Goal: Task Accomplishment & Management: Manage account settings

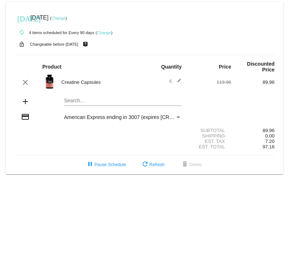
click at [102, 32] on link "Change" at bounding box center [104, 32] width 14 height 4
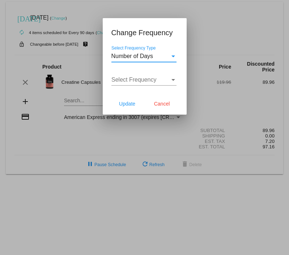
click at [96, 21] on div at bounding box center [144, 127] width 289 height 255
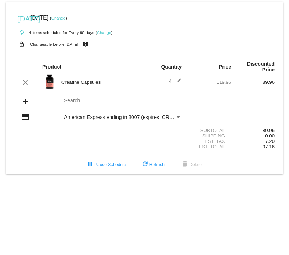
click at [66, 17] on link "Change" at bounding box center [58, 18] width 14 height 4
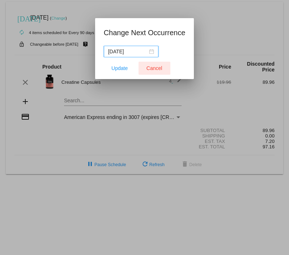
click at [158, 68] on span "Cancel" at bounding box center [155, 68] width 16 height 6
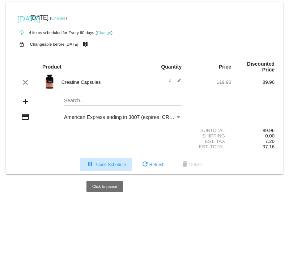
click at [112, 165] on span "pause Pause Schedule" at bounding box center [106, 164] width 40 height 5
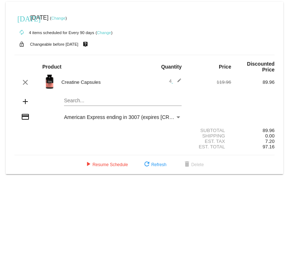
click at [66, 17] on link "Change" at bounding box center [58, 18] width 14 height 4
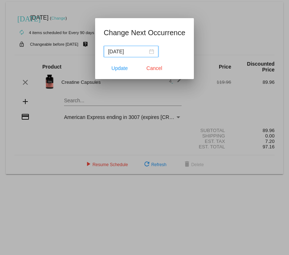
click at [141, 51] on input "[DATE]" at bounding box center [127, 51] width 39 height 8
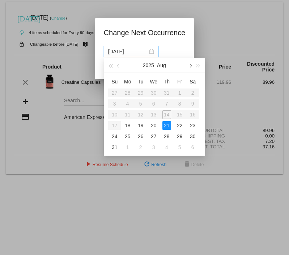
click at [189, 67] on button "button" at bounding box center [190, 65] width 8 height 14
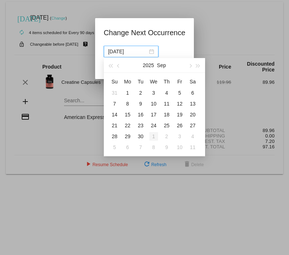
click at [156, 137] on div "1" at bounding box center [154, 136] width 9 height 9
type input "[DATE]"
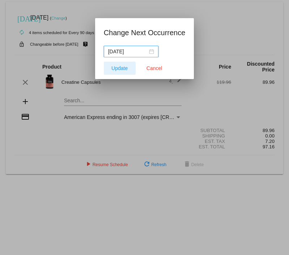
click at [128, 68] on button "Update" at bounding box center [120, 68] width 32 height 13
